Goal: Transaction & Acquisition: Purchase product/service

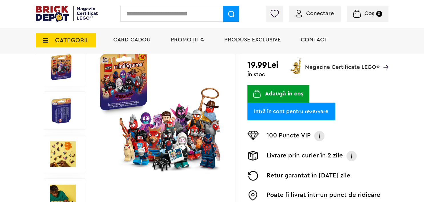
scroll to position [57, 0]
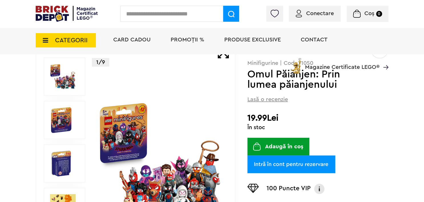
click at [278, 142] on button "Adaugă în coș" at bounding box center [278, 147] width 62 height 18
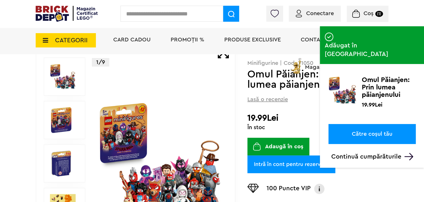
click at [362, 124] on link "Către coșul tău" at bounding box center [371, 134] width 87 height 20
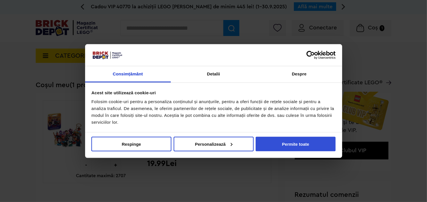
click at [264, 142] on button "Permite toate" at bounding box center [295, 143] width 80 height 15
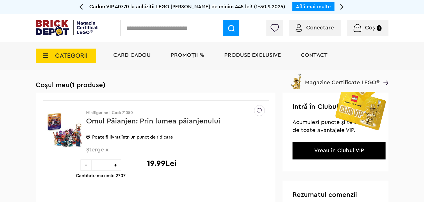
click at [115, 166] on div "+" at bounding box center [115, 164] width 11 height 11
type input "*"
